Goal: Navigation & Orientation: Find specific page/section

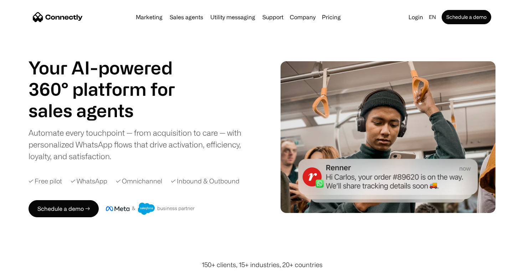
click at [291, 82] on img at bounding box center [387, 136] width 215 height 151
click at [259, 84] on div "Your AI-powered 360° platform for sales agents support utility sales agents Aut…" at bounding box center [143, 109] width 230 height 105
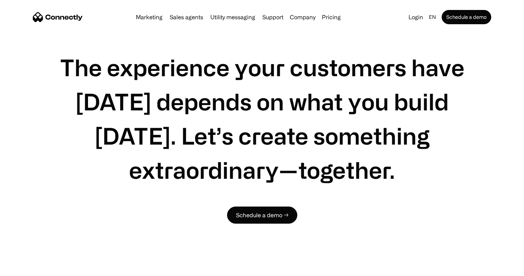
scroll to position [2155, 0]
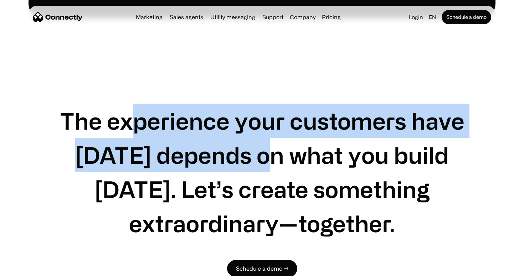
drag, startPoint x: 134, startPoint y: 88, endPoint x: 262, endPoint y: 133, distance: 136.0
click at [262, 133] on h1 "The experience your customers have [DATE] depends on what you build [DATE]. Let…" at bounding box center [262, 172] width 410 height 137
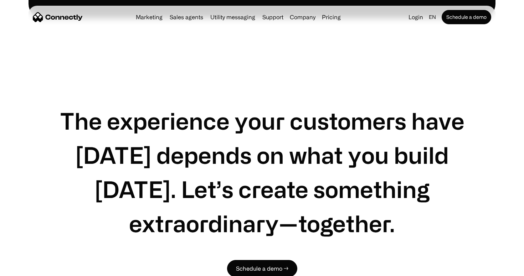
click at [262, 133] on h1 "The experience your customers have [DATE] depends on what you build [DATE]. Let…" at bounding box center [262, 172] width 410 height 137
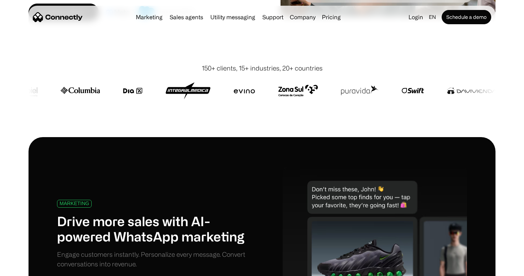
scroll to position [0, 0]
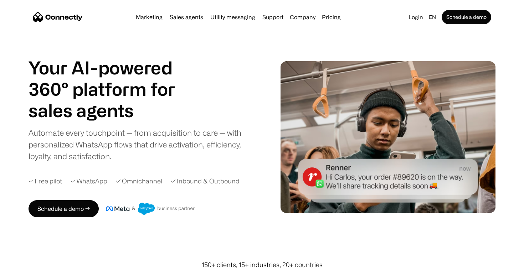
click at [239, 22] on nav "Marketing Sales agents Utility messaging Support Company About us Careers Conta…" at bounding box center [262, 17] width 458 height 14
click at [235, 16] on link "Utility messaging" at bounding box center [232, 17] width 51 height 6
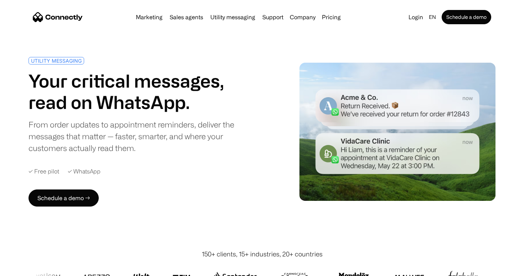
click at [71, 15] on img "home" at bounding box center [58, 17] width 50 height 10
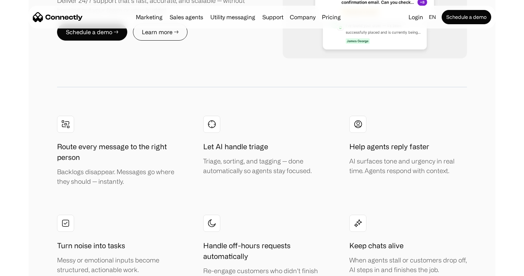
scroll to position [1287, 0]
